Goal: Information Seeking & Learning: Learn about a topic

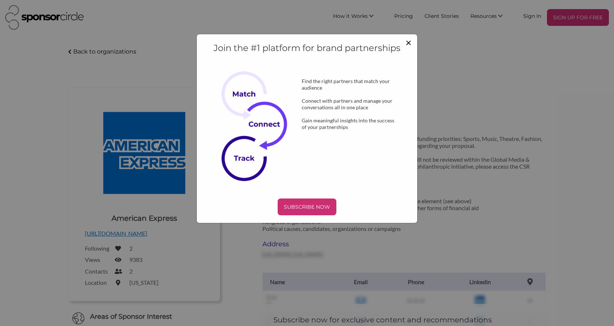
click at [408, 43] on span "×" at bounding box center [409, 42] width 6 height 12
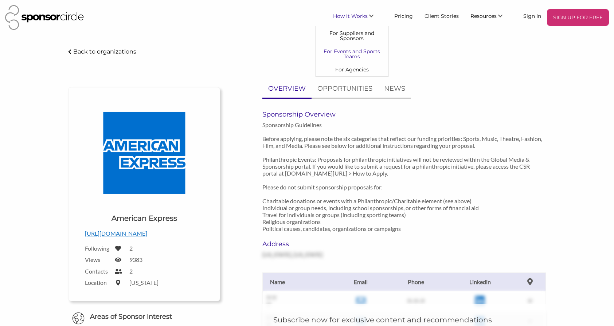
click at [357, 55] on link "For Events and Sports Teams" at bounding box center [352, 54] width 72 height 18
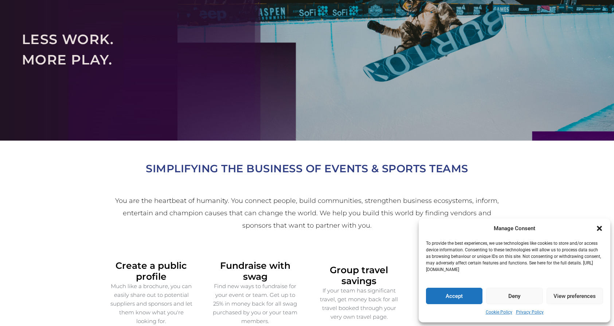
scroll to position [72, 0]
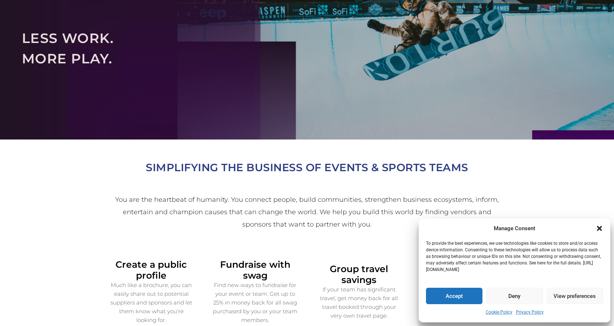
click at [599, 227] on icon "Close dialogue" at bounding box center [599, 228] width 7 height 7
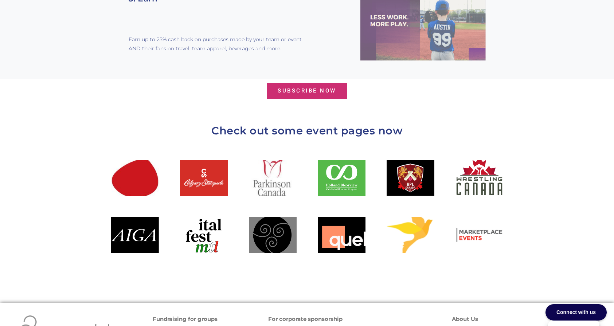
scroll to position [733, 0]
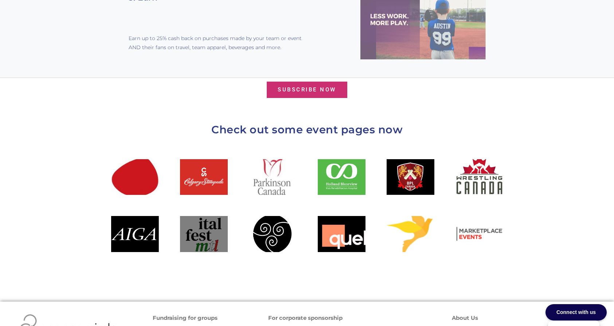
click at [213, 222] on div at bounding box center [204, 234] width 48 height 36
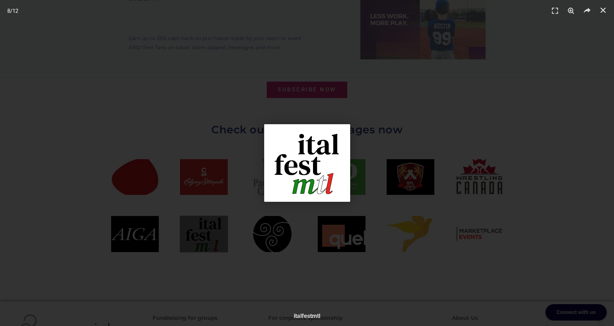
click at [306, 172] on img "8 / 12" at bounding box center [307, 163] width 86 height 78
click at [213, 192] on div "8 / 12" at bounding box center [307, 163] width 563 height 275
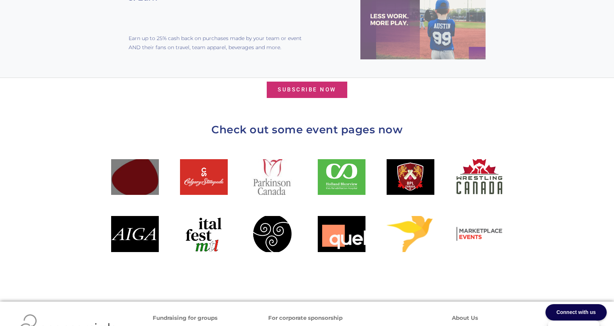
click at [147, 167] on div at bounding box center [135, 177] width 48 height 36
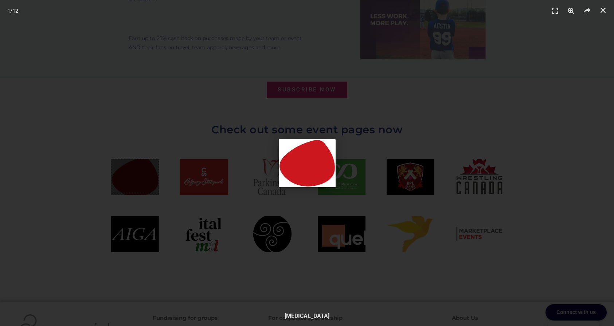
click at [171, 166] on div "1 / 12" at bounding box center [307, 163] width 563 height 275
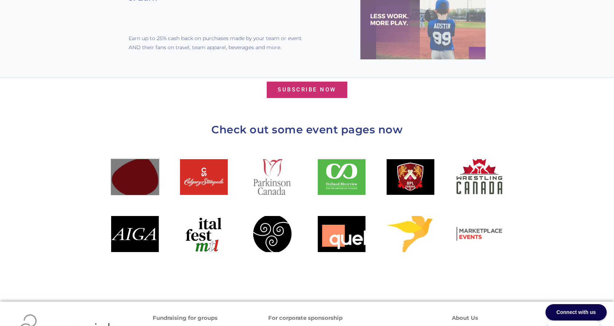
scroll to position [798, 0]
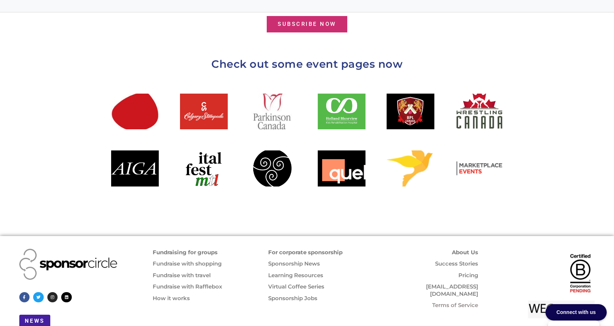
click at [279, 249] on link "For corporate sponsorship" at bounding box center [305, 252] width 74 height 7
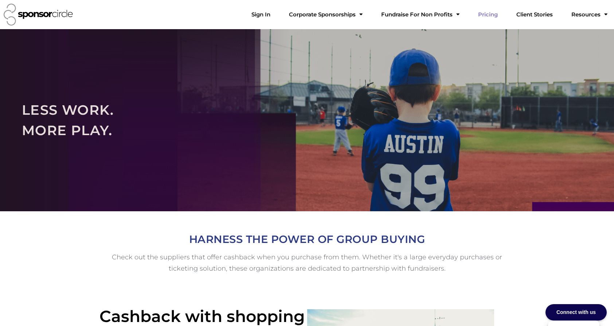
click at [502, 15] on link "Pricing" at bounding box center [487, 14] width 31 height 15
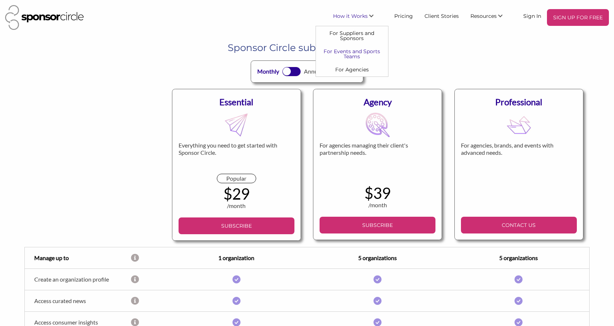
click at [343, 52] on link "For Events and Sports Teams" at bounding box center [352, 54] width 72 height 18
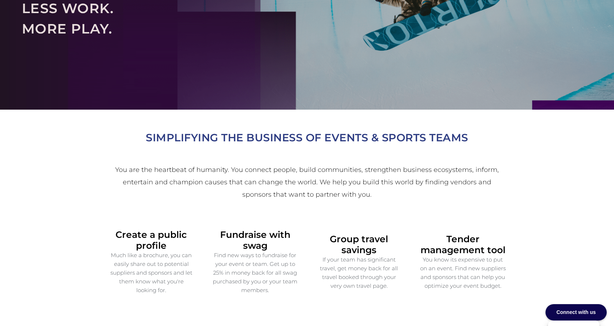
scroll to position [103, 0]
